Goal: Transaction & Acquisition: Register for event/course

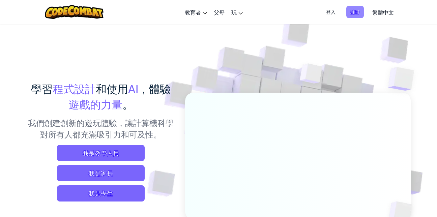
drag, startPoint x: 344, startPoint y: 10, endPoint x: 353, endPoint y: 8, distance: 8.2
click at [353, 8] on ul "登入 註冊" at bounding box center [343, 12] width 49 height 12
click at [353, 8] on span "註冊" at bounding box center [356, 12] width 18 height 12
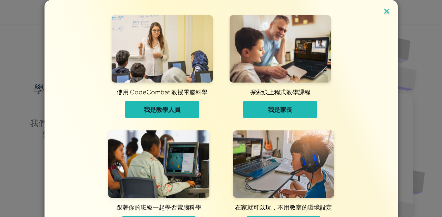
click at [383, 8] on img at bounding box center [387, 12] width 9 height 10
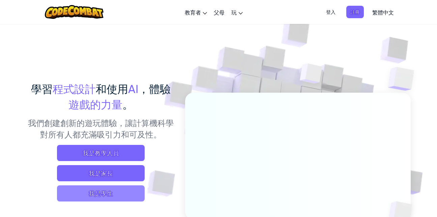
click at [102, 191] on span "我是學生" at bounding box center [101, 194] width 88 height 16
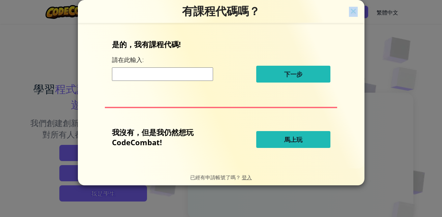
drag, startPoint x: 352, startPoint y: 20, endPoint x: 355, endPoint y: 10, distance: 9.9
click at [355, 10] on div "有課程代碼嗎？ 是的，我有課程代碼! 請在此輸入: 下一步 我沒有，但是我仍然想玩 CodeCombat! 馬上玩 已經有申請帳號了嗎？ 登入" at bounding box center [221, 93] width 287 height 186
drag, startPoint x: 355, startPoint y: 10, endPoint x: 363, endPoint y: 2, distance: 11.7
click at [355, 10] on img at bounding box center [353, 12] width 9 height 10
